Goal: Register for event/course: Sign up to attend an event or enroll in a course

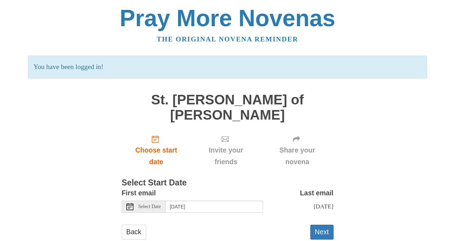
scroll to position [11, 0]
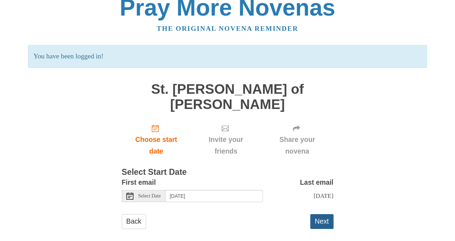
click at [324, 217] on button "Next" at bounding box center [322, 221] width 23 height 14
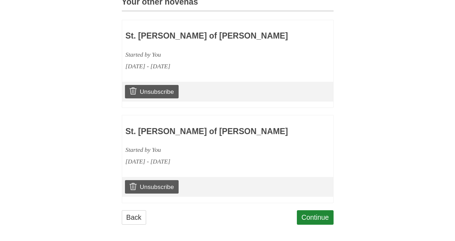
scroll to position [334, 0]
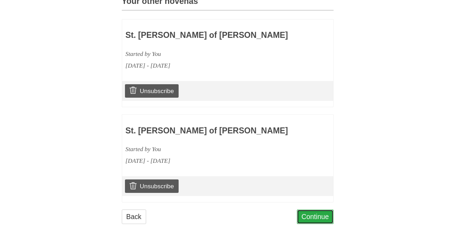
click at [322, 214] on link "Continue" at bounding box center [315, 216] width 37 height 14
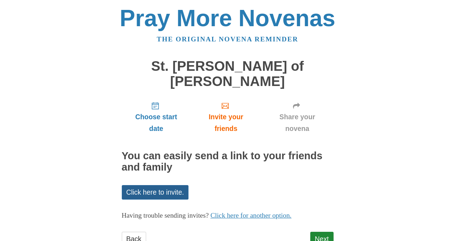
scroll to position [11, 0]
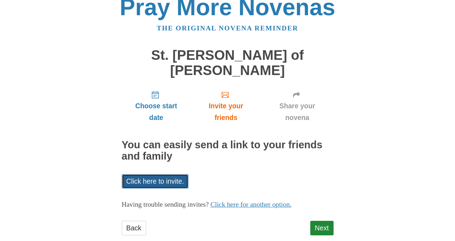
click at [166, 174] on link "Click here to invite." at bounding box center [155, 181] width 67 height 14
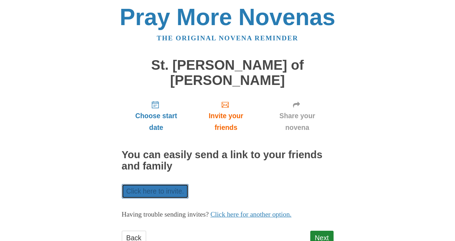
scroll to position [0, 0]
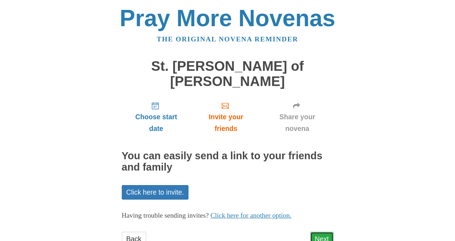
click at [328, 231] on link "Next" at bounding box center [322, 238] width 23 height 14
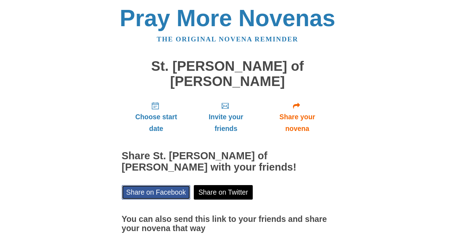
click at [155, 185] on link "Share on Facebook" at bounding box center [156, 192] width 69 height 14
click at [395, 169] on div "Pray More Novenas The original novena reminder St. [PERSON_NAME] of [PERSON_NAM…" at bounding box center [227, 149] width 413 height 299
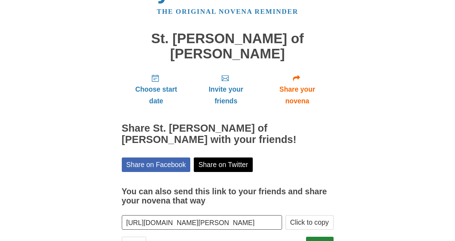
scroll to position [8, 0]
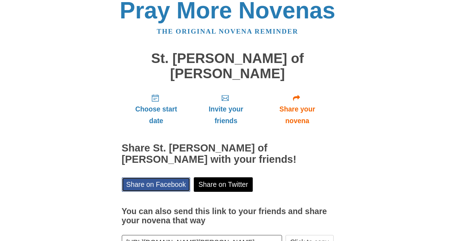
click at [164, 177] on link "Share on Facebook" at bounding box center [156, 184] width 69 height 14
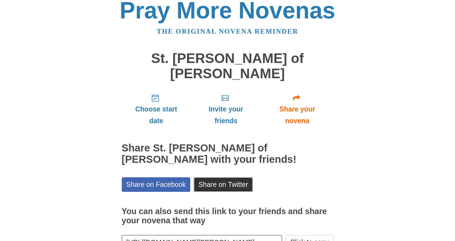
click at [216, 177] on link "Share on Twitter" at bounding box center [223, 184] width 59 height 14
click at [187, 235] on input "[URL][DOMAIN_NAME][PERSON_NAME]" at bounding box center [202, 242] width 161 height 14
click at [210, 177] on link "Share on Twitter" at bounding box center [223, 184] width 59 height 14
